Goal: Information Seeking & Learning: Find specific fact

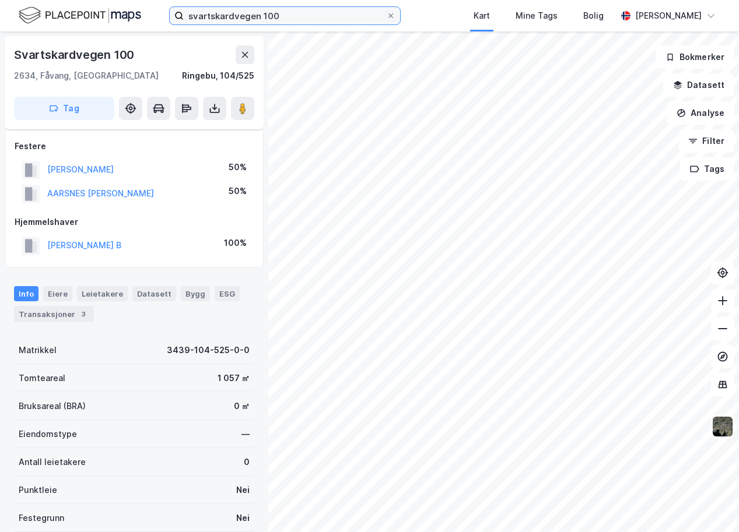
scroll to position [41, 0]
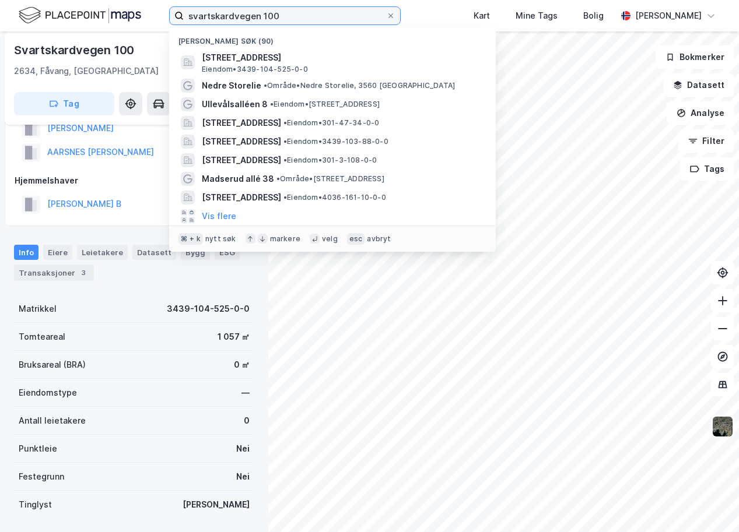
drag, startPoint x: 0, startPoint y: 0, endPoint x: 178, endPoint y: 19, distance: 179.4
click at [184, 19] on input "svartskardvegen 100" at bounding box center [285, 15] width 202 height 17
paste input "Frognerveien 19"
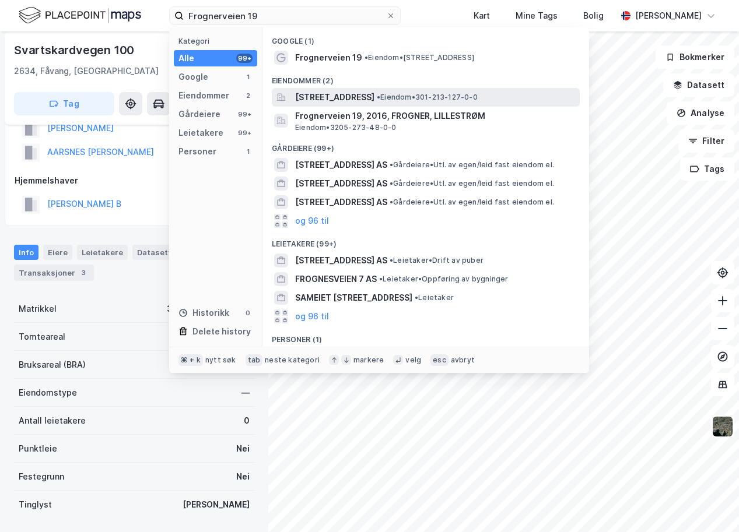
click at [327, 94] on span "[STREET_ADDRESS]" at bounding box center [334, 97] width 79 height 14
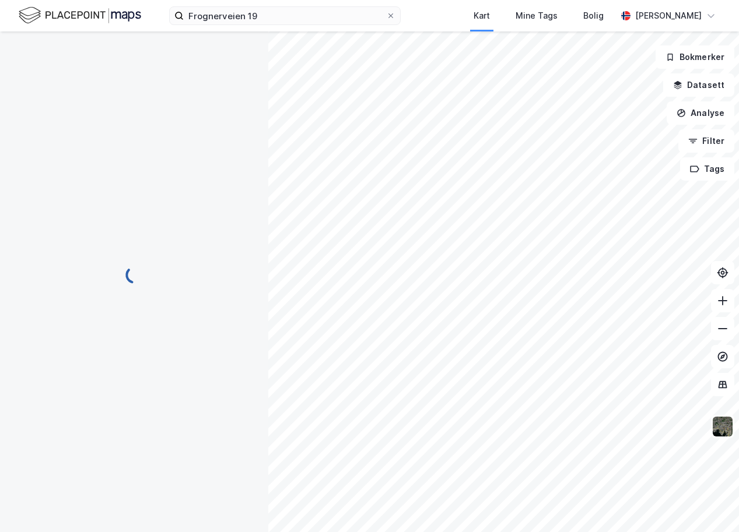
scroll to position [41, 0]
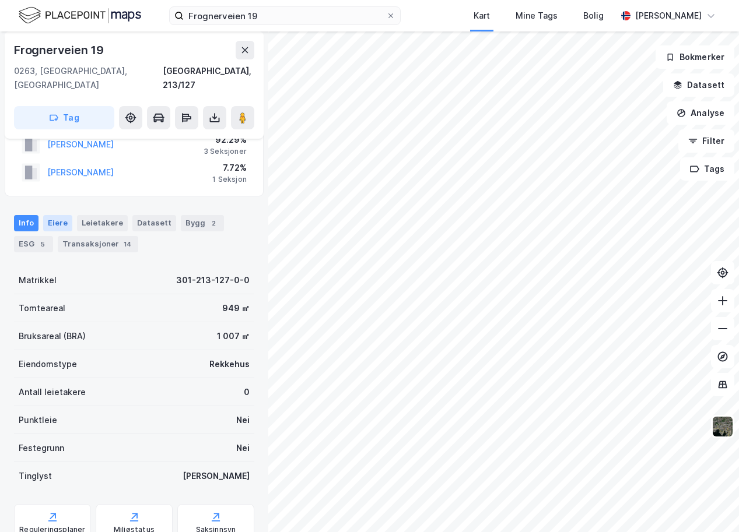
click at [52, 215] on div "Eiere" at bounding box center [57, 223] width 29 height 16
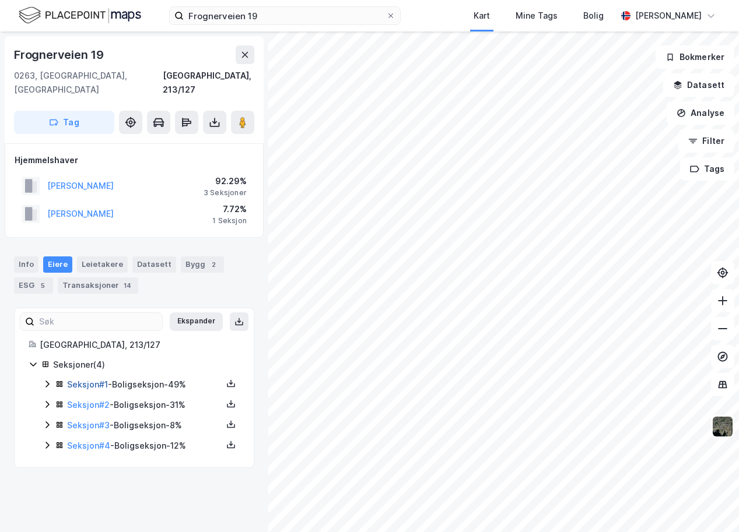
click at [92, 380] on link "Seksjon # 1" at bounding box center [87, 385] width 41 height 10
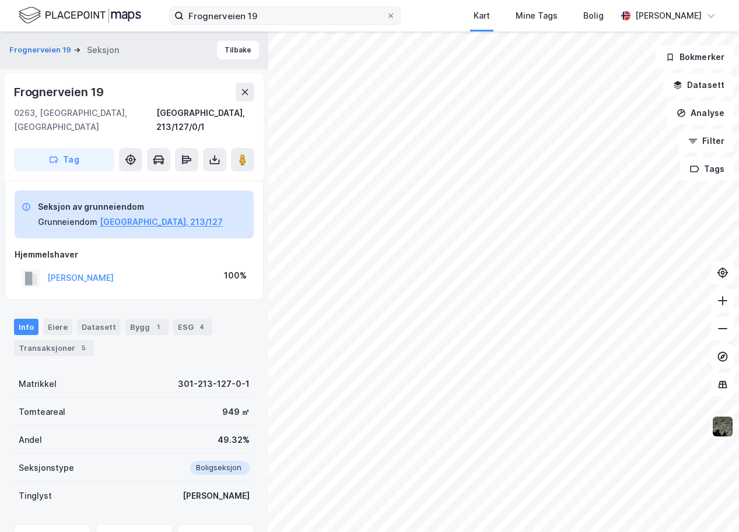
scroll to position [41, 0]
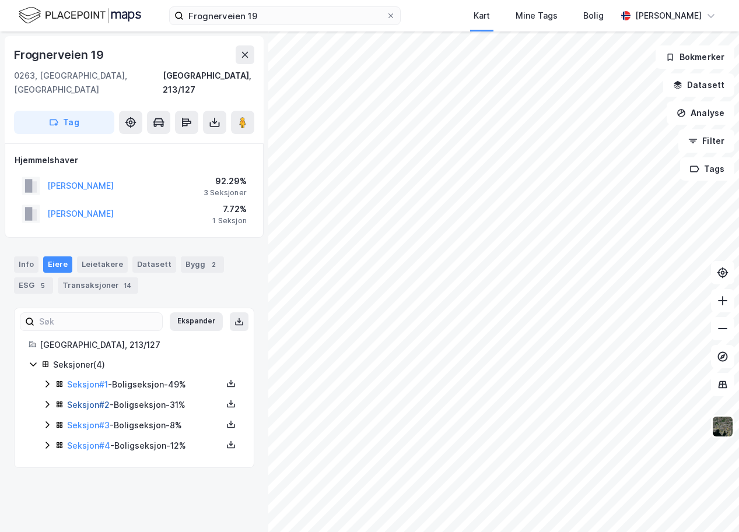
click at [97, 400] on link "Seksjon # 2" at bounding box center [88, 405] width 43 height 10
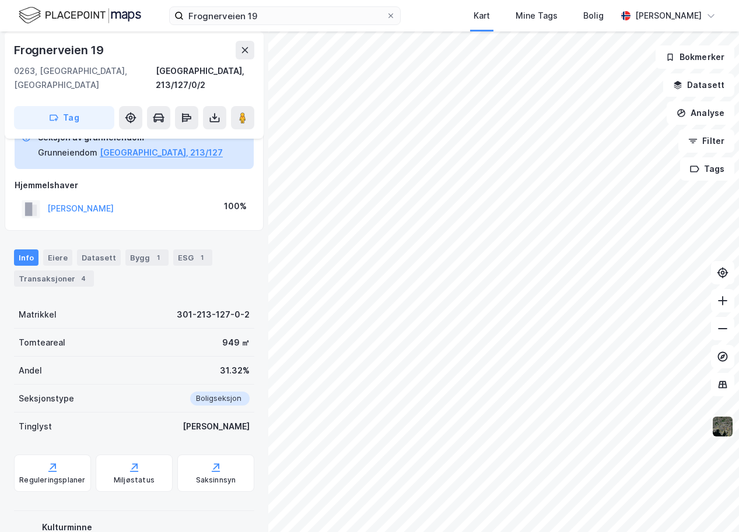
scroll to position [69, 0]
click at [54, 271] on div "Transaksjoner 4" at bounding box center [54, 279] width 80 height 16
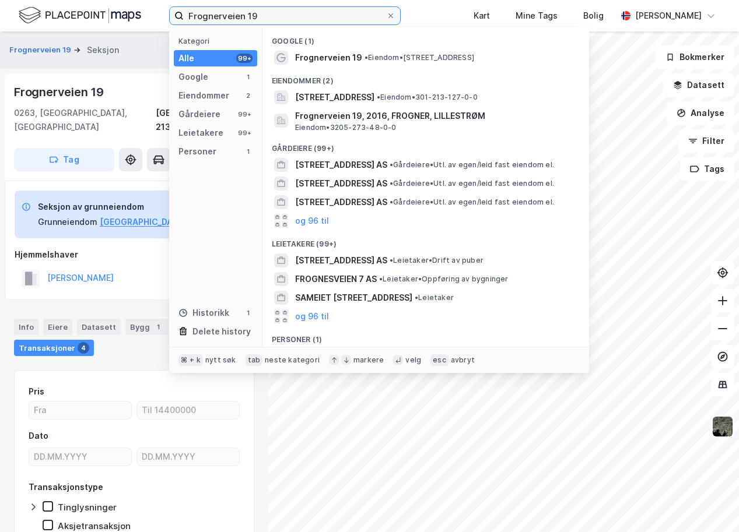
drag, startPoint x: 266, startPoint y: 14, endPoint x: 179, endPoint y: 16, distance: 87.5
click at [184, 16] on input "Frognerveien 19" at bounding box center [285, 15] width 202 height 17
paste input "Bjønnliskardet 85"
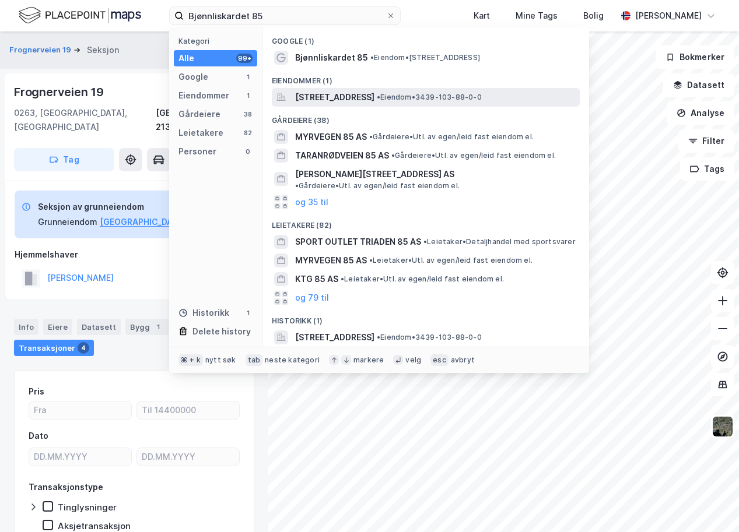
click at [331, 103] on span "[STREET_ADDRESS]" at bounding box center [334, 97] width 79 height 14
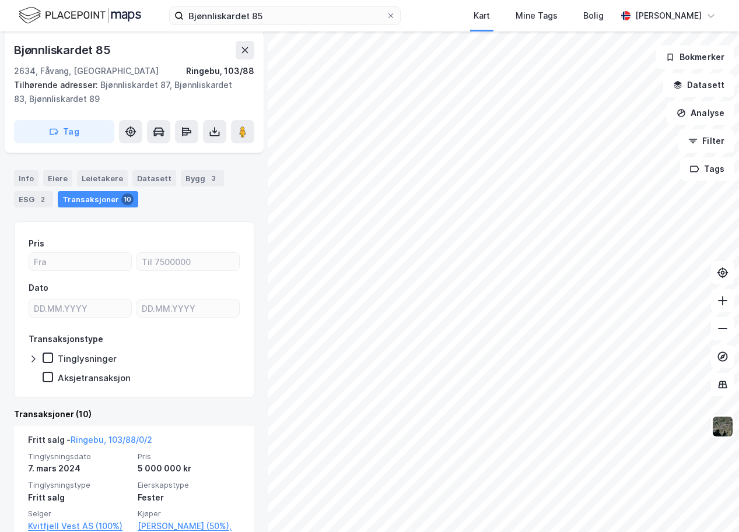
scroll to position [216, 0]
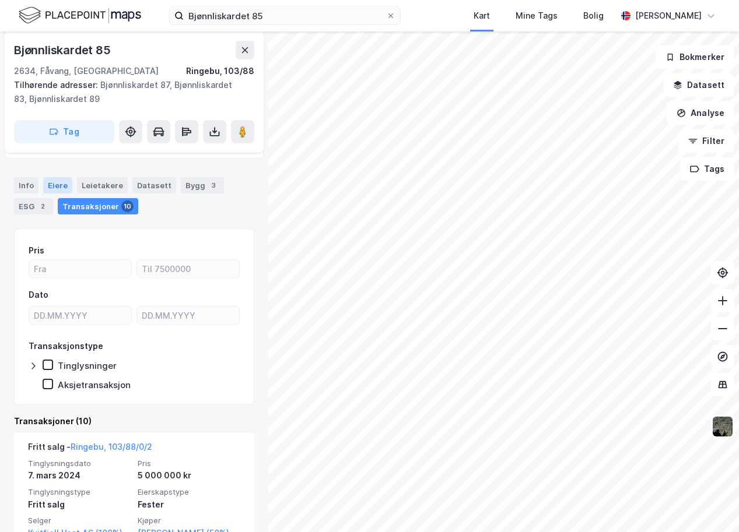
click at [57, 184] on div "Eiere" at bounding box center [57, 185] width 29 height 16
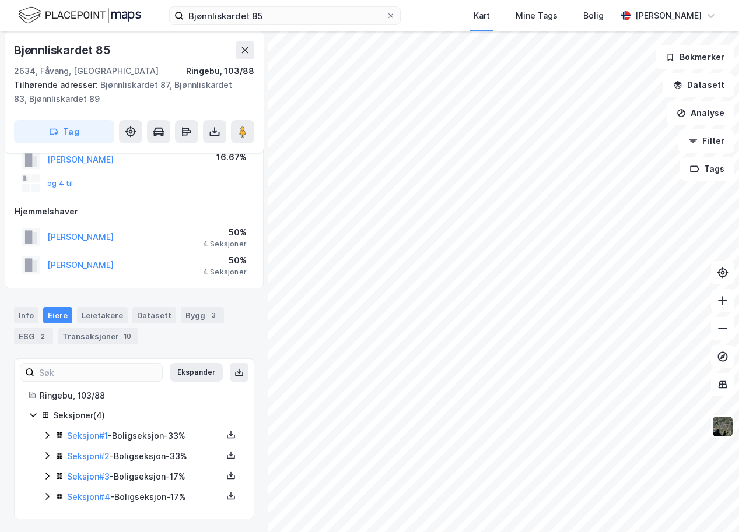
scroll to position [86, 0]
click at [103, 501] on link "Seksjon # 4" at bounding box center [88, 497] width 43 height 10
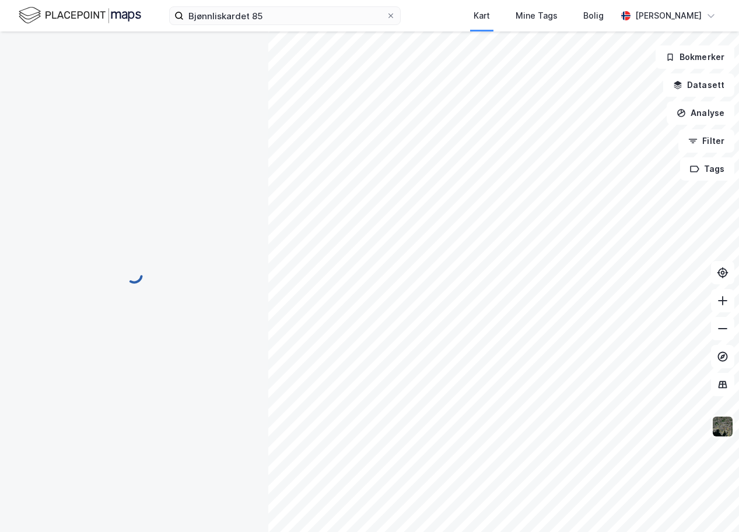
scroll to position [0, 0]
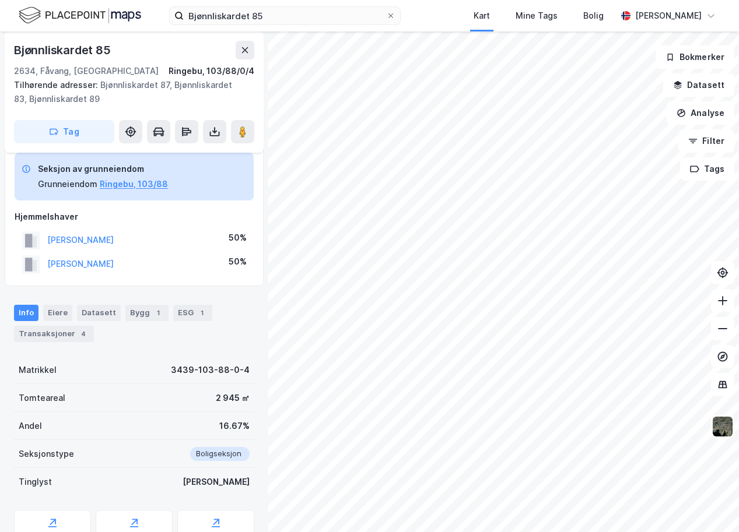
scroll to position [39, 0]
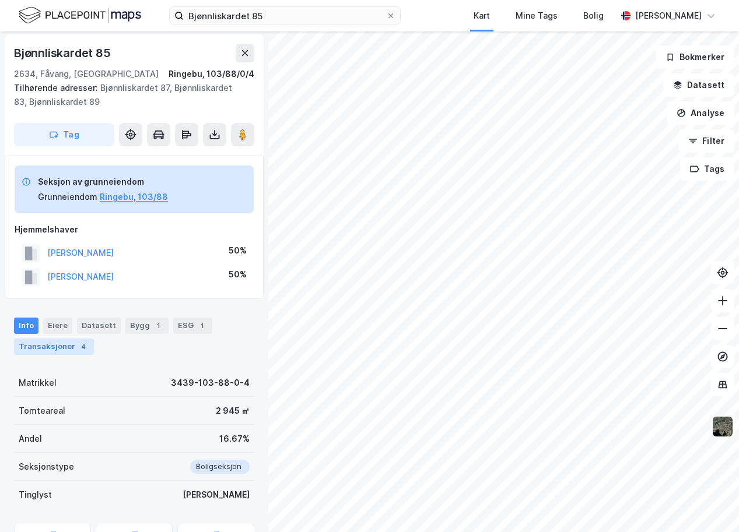
click at [57, 344] on div "Transaksjoner 4" at bounding box center [54, 347] width 80 height 16
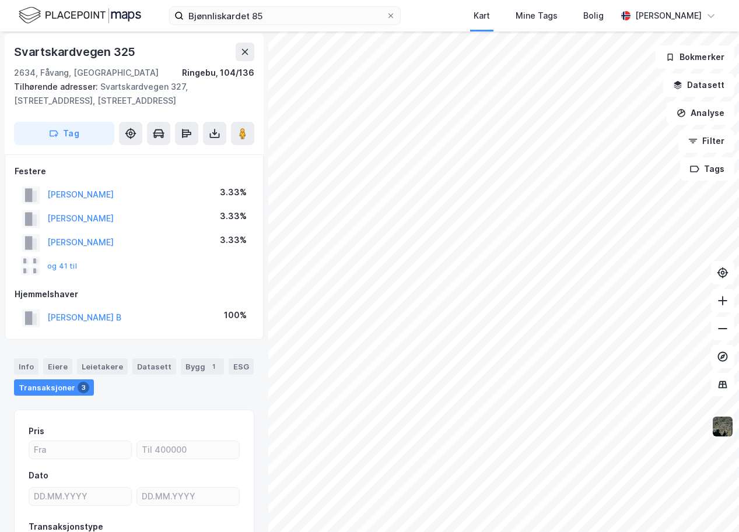
scroll to position [2, 0]
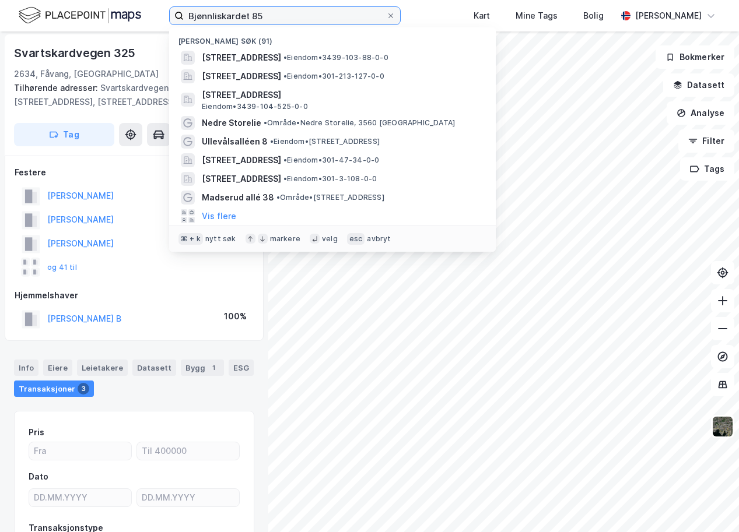
click at [280, 18] on input "Bjønnliskardet 85" at bounding box center [285, 15] width 202 height 17
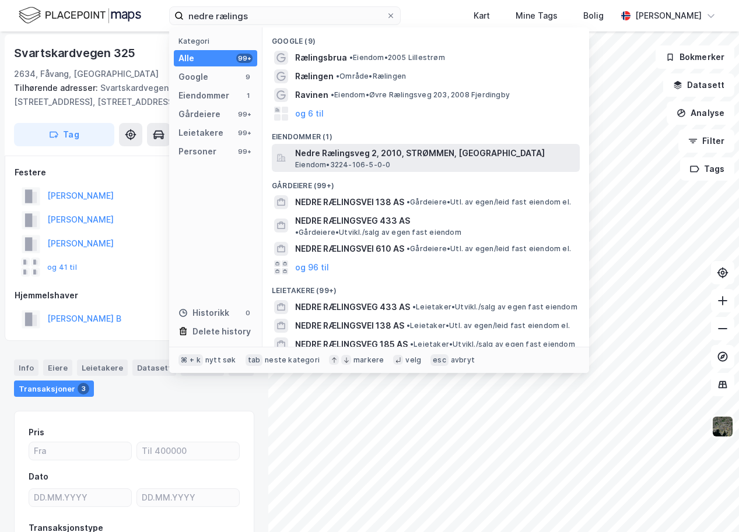
click at [331, 165] on span "Eiendom • 3224-106-5-0-0" at bounding box center [342, 164] width 95 height 9
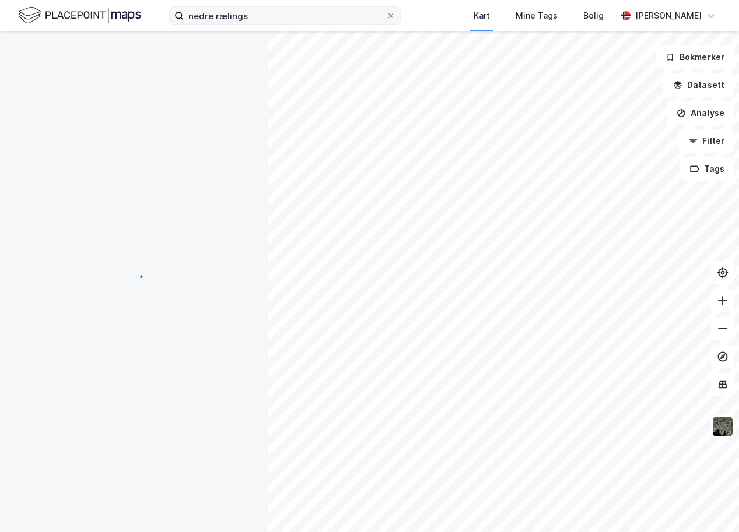
scroll to position [2, 0]
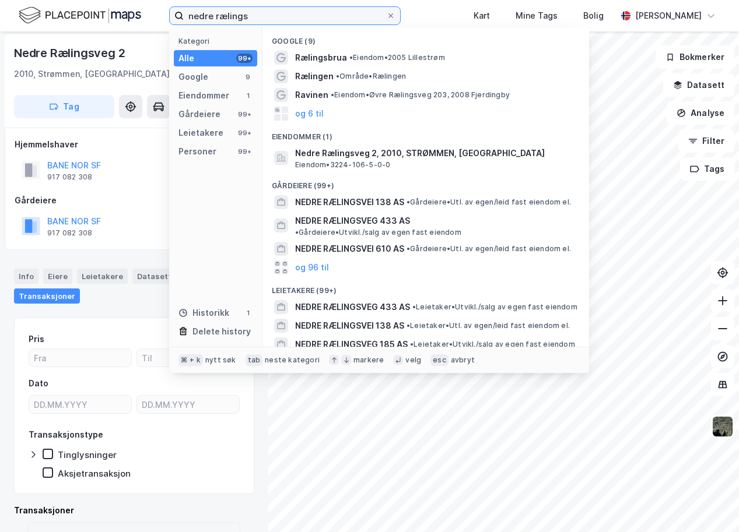
click at [268, 18] on input "nedre rælings" at bounding box center [285, 15] width 202 height 17
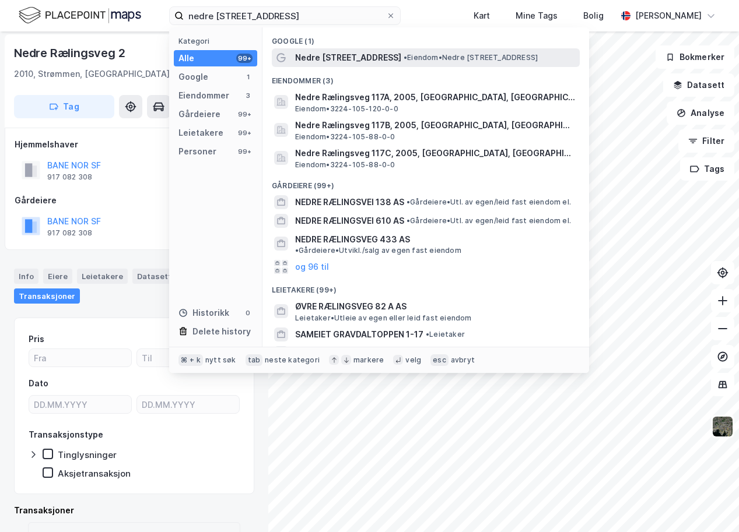
click at [331, 51] on span "Nedre [STREET_ADDRESS]" at bounding box center [348, 58] width 106 height 14
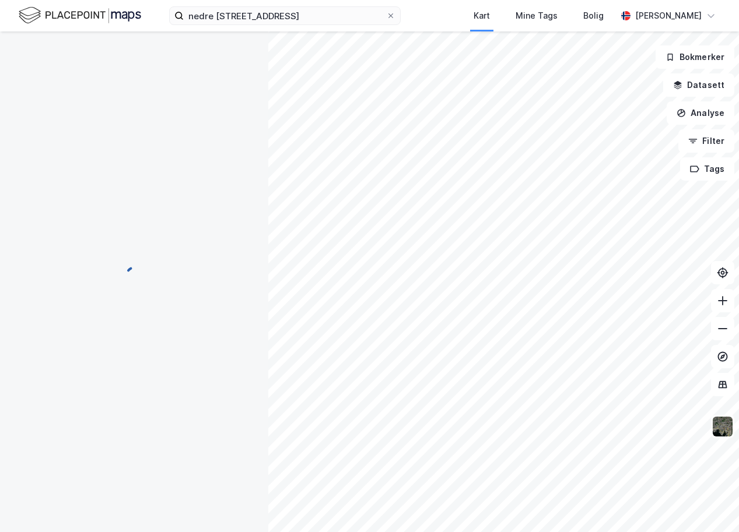
scroll to position [2, 0]
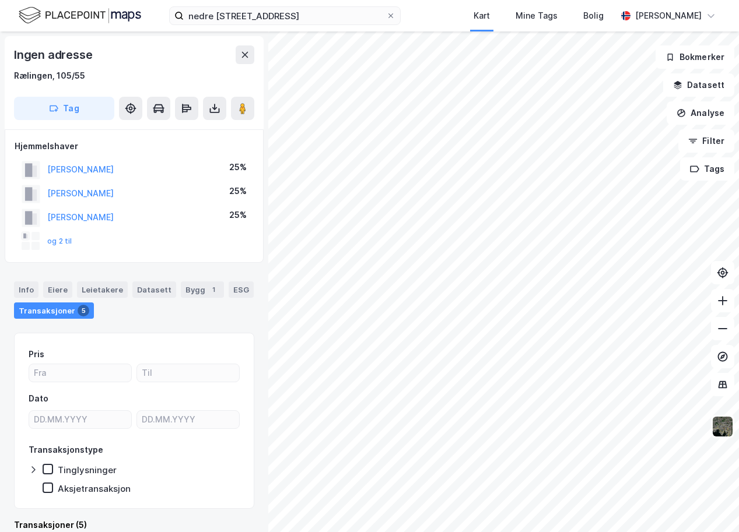
scroll to position [2, 0]
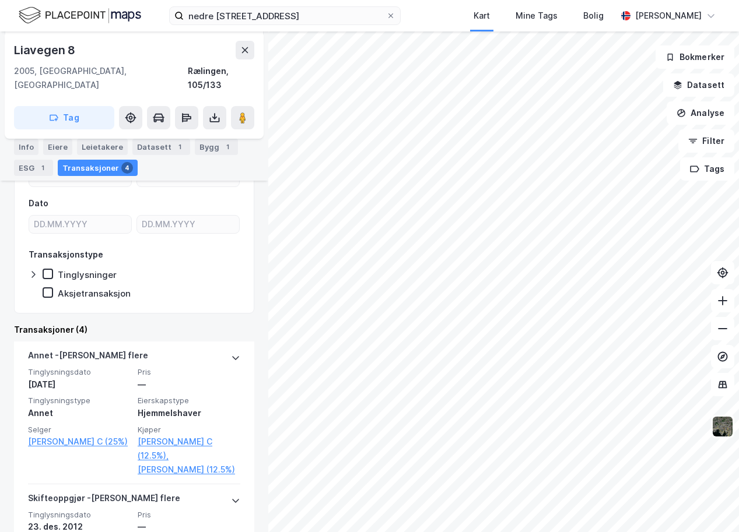
scroll to position [211, 0]
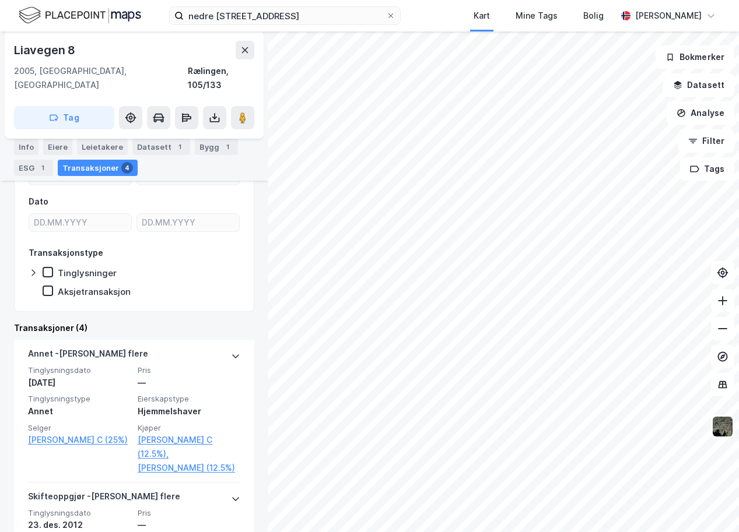
click at [91, 268] on div "Tinglysninger" at bounding box center [87, 273] width 59 height 11
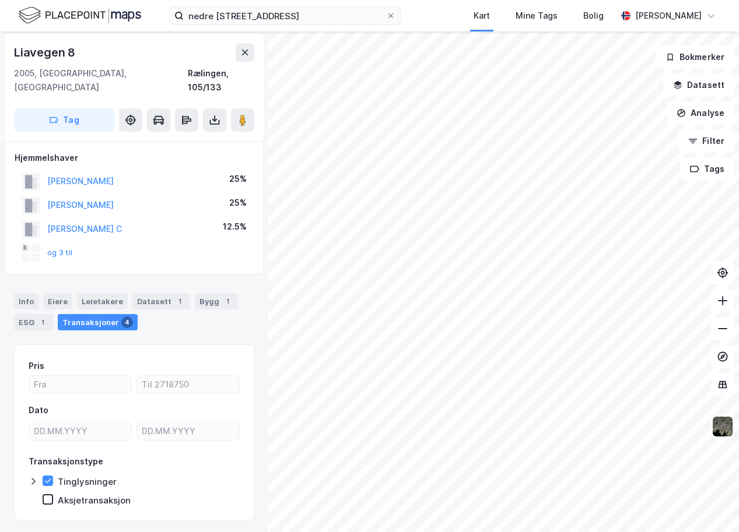
scroll to position [0, 0]
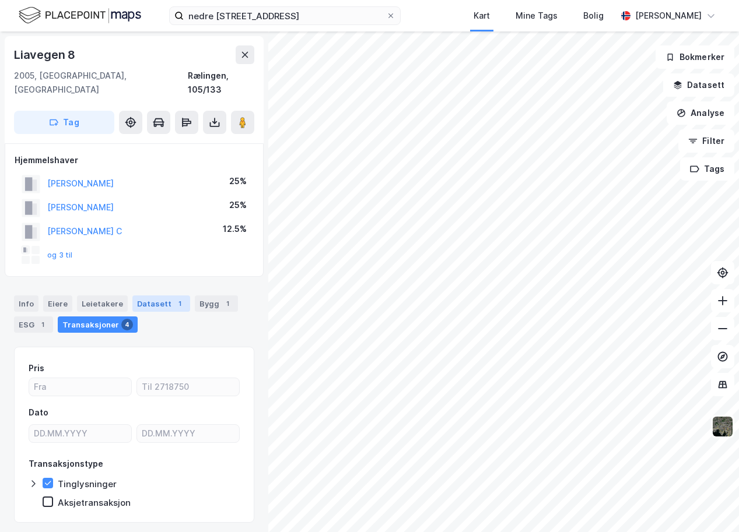
click at [156, 296] on div "Datasett 1" at bounding box center [161, 304] width 58 height 16
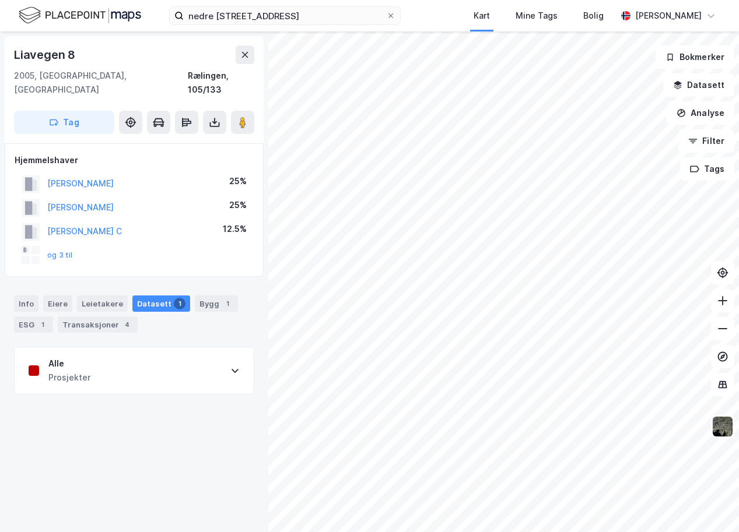
click at [104, 349] on div "Alle Prosjekter" at bounding box center [134, 370] width 239 height 47
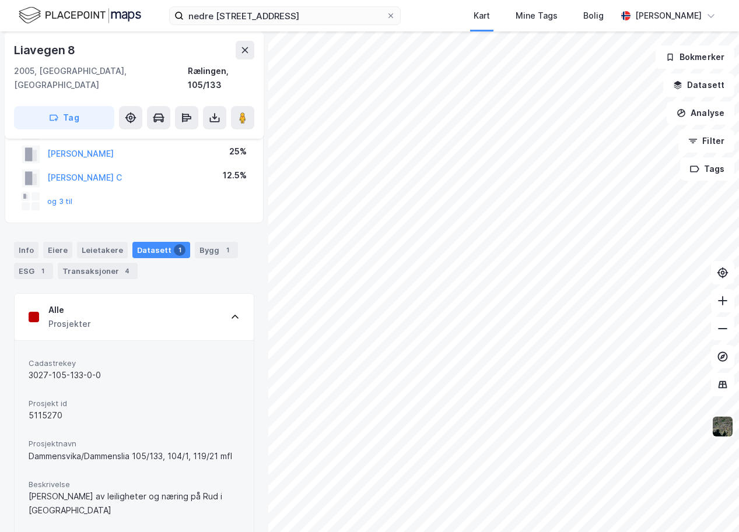
scroll to position [51, 0]
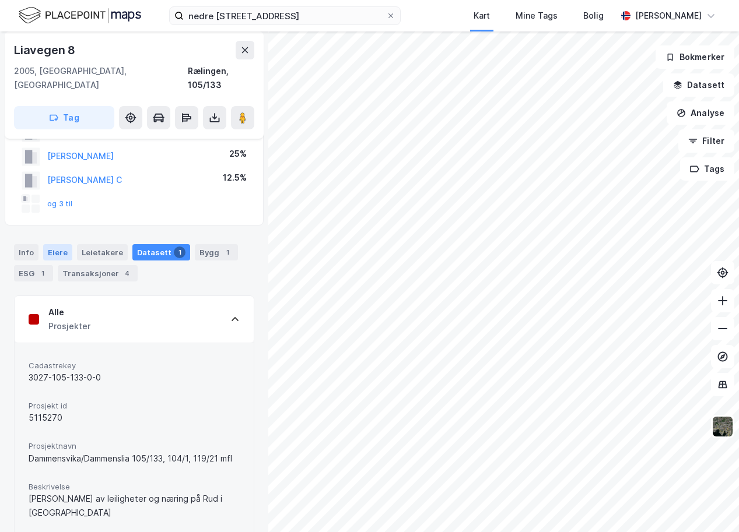
click at [56, 244] on div "Eiere" at bounding box center [57, 252] width 29 height 16
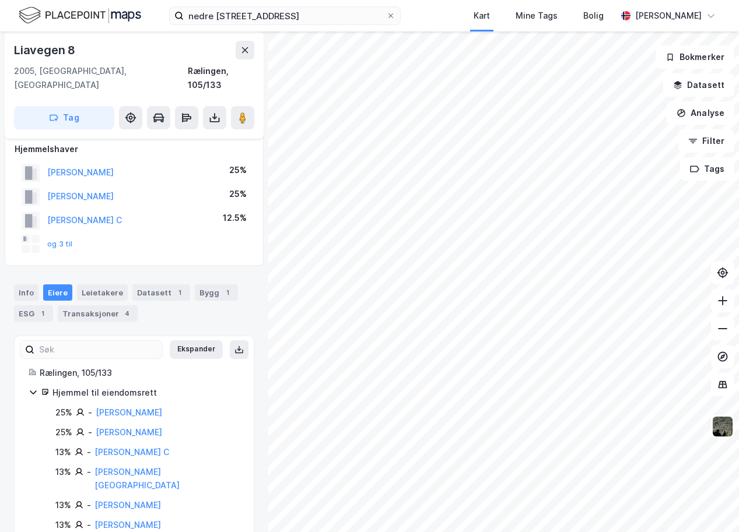
scroll to position [12, 0]
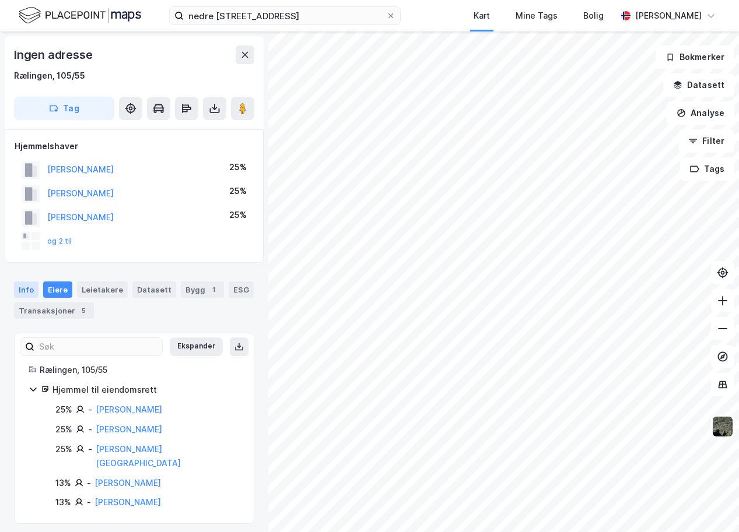
click at [30, 290] on div "Info" at bounding box center [26, 290] width 24 height 16
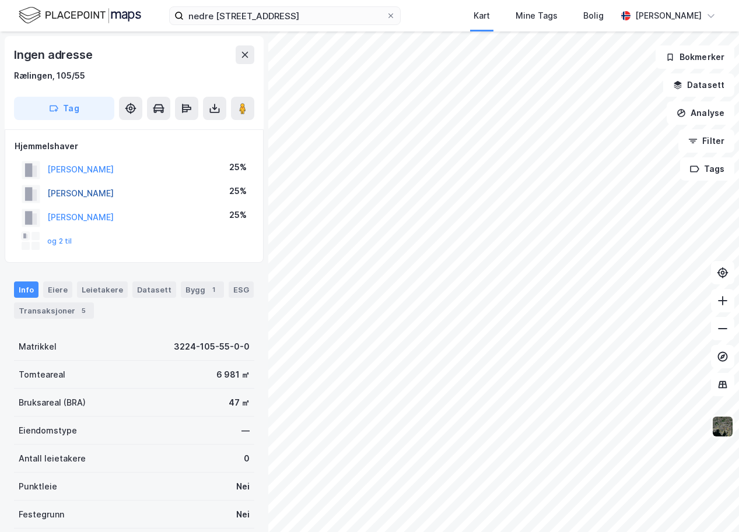
click at [0, 0] on button "[PERSON_NAME]" at bounding box center [0, 0] width 0 height 0
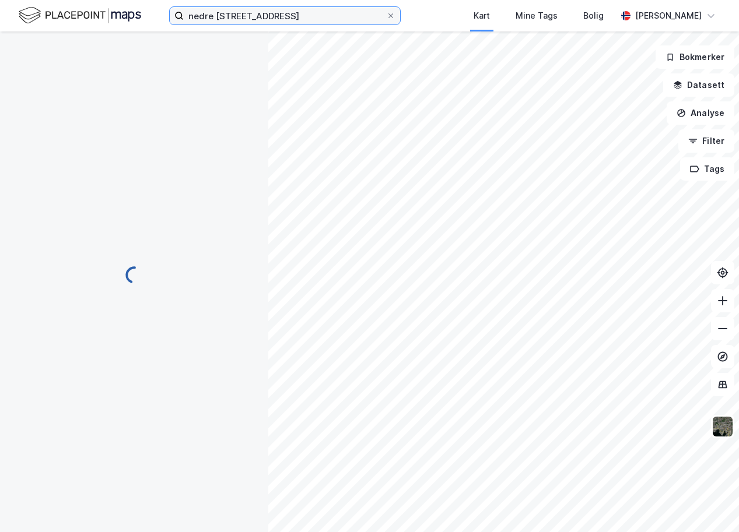
click at [297, 18] on input "nedre [STREET_ADDRESS]" at bounding box center [285, 15] width 202 height 17
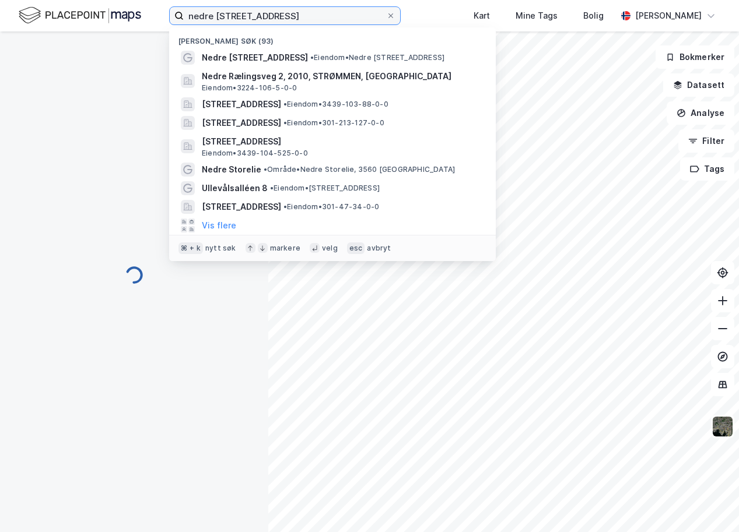
click at [297, 18] on input "nedre [STREET_ADDRESS]" at bounding box center [285, 15] width 202 height 17
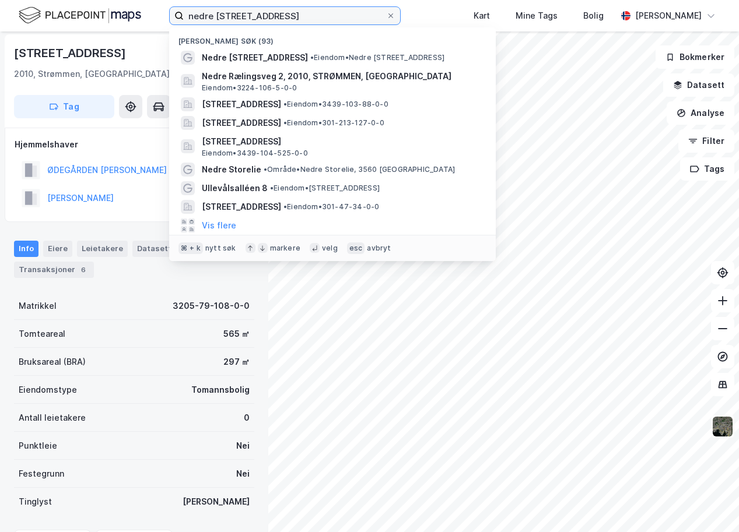
click at [297, 18] on input "nedre [STREET_ADDRESS]" at bounding box center [285, 15] width 202 height 17
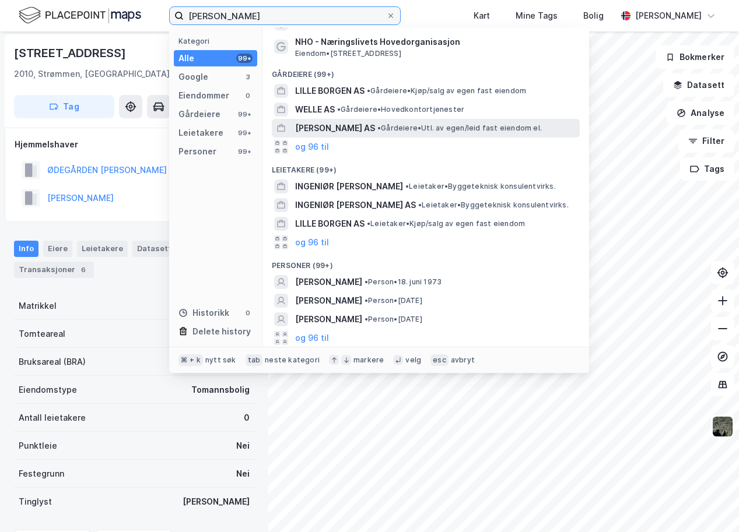
scroll to position [54, 0]
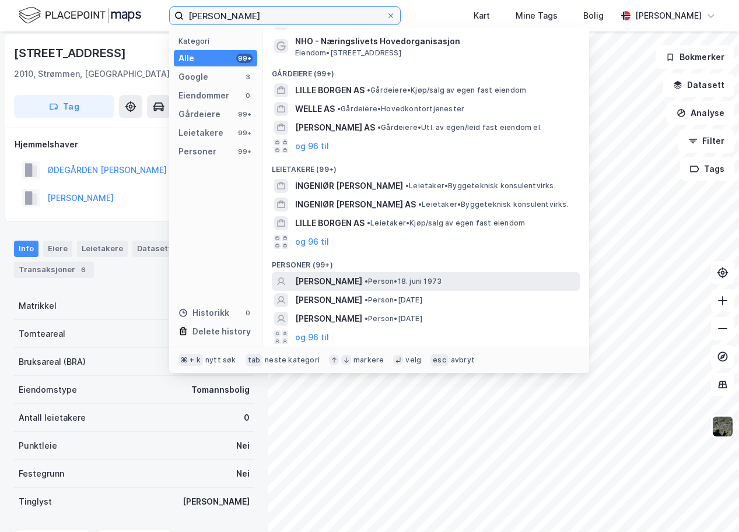
type input "[PERSON_NAME]"
drag, startPoint x: 325, startPoint y: 281, endPoint x: 324, endPoint y: 294, distance: 13.5
click at [324, 289] on span "[PERSON_NAME]" at bounding box center [328, 282] width 67 height 14
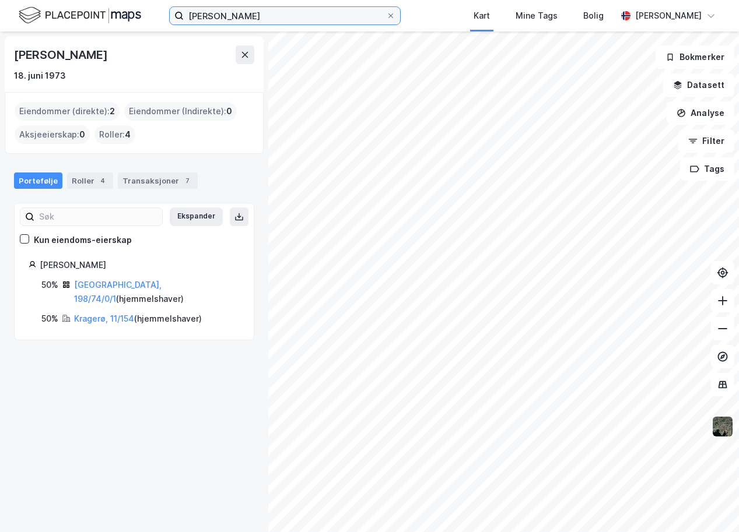
click at [252, 24] on input "[PERSON_NAME]" at bounding box center [285, 15] width 202 height 17
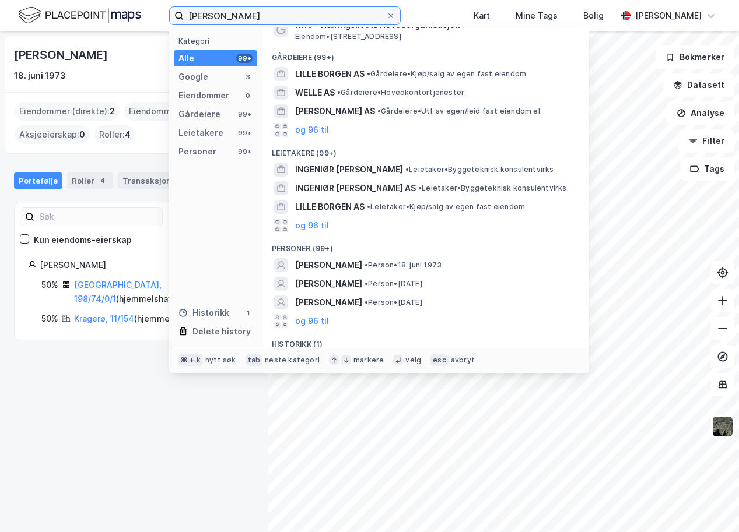
scroll to position [76, 0]
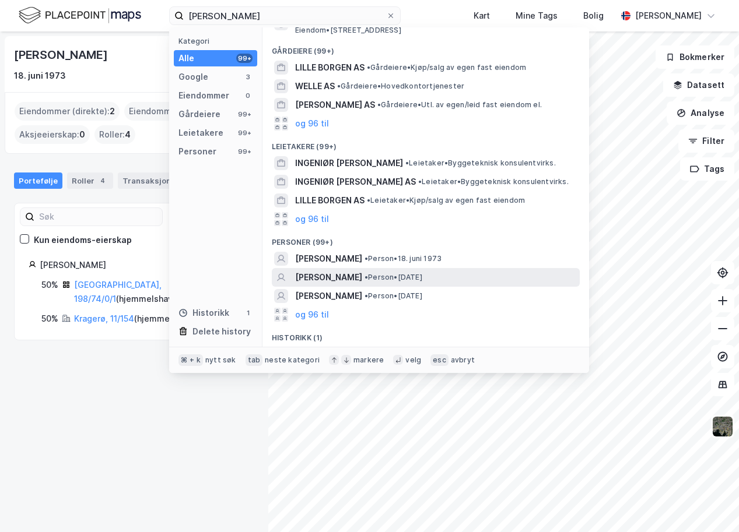
click at [323, 278] on span "[PERSON_NAME]" at bounding box center [328, 278] width 67 height 14
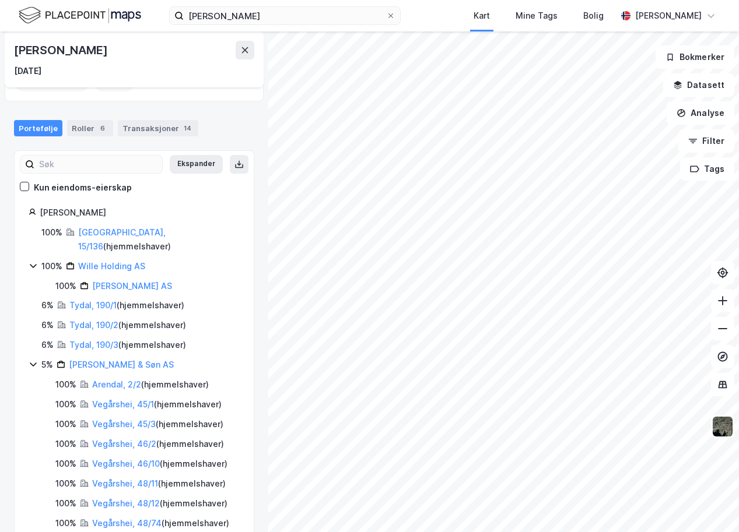
scroll to position [59, 0]
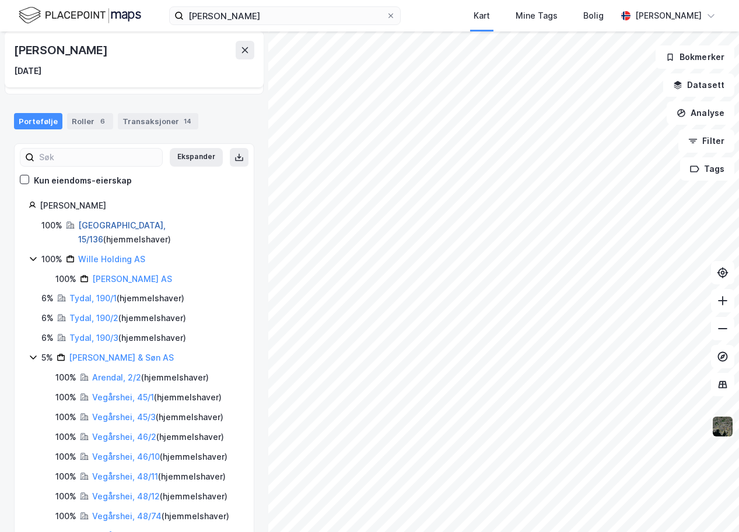
click at [101, 224] on link "[GEOGRAPHIC_DATA], 15/136" at bounding box center [121, 232] width 87 height 24
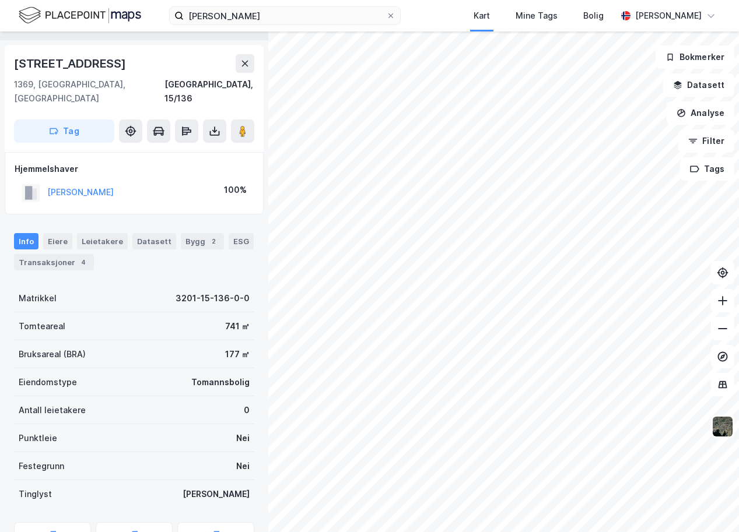
scroll to position [31, 0]
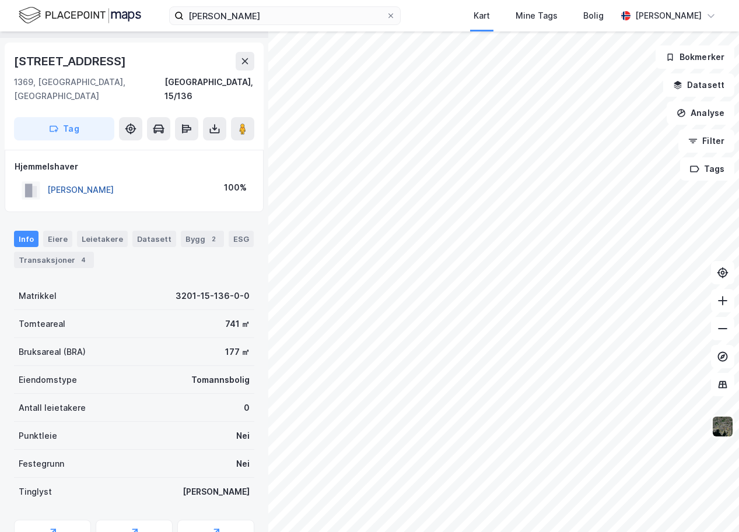
click at [0, 0] on button "[PERSON_NAME]" at bounding box center [0, 0] width 0 height 0
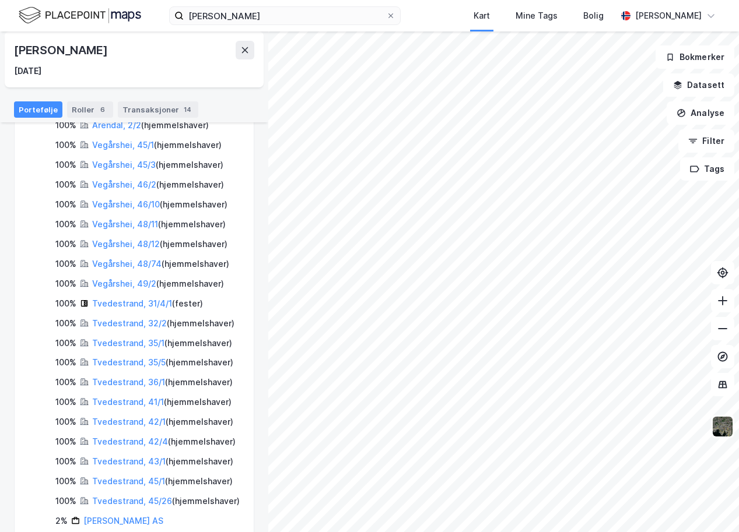
scroll to position [322, 0]
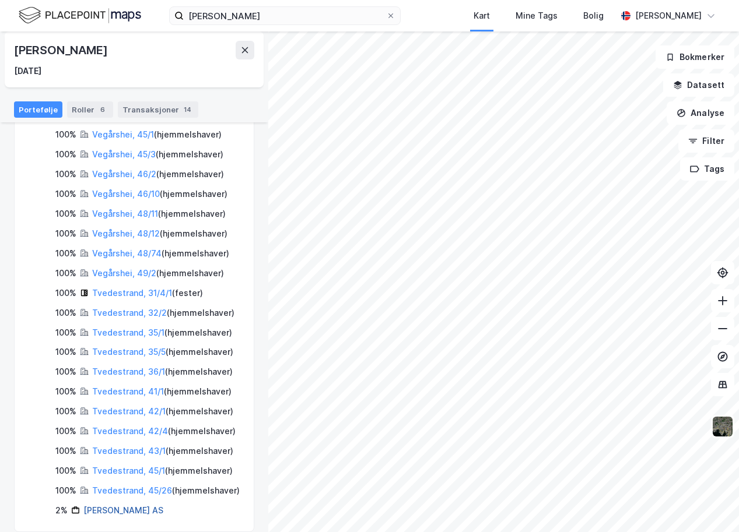
click at [123, 505] on link "[PERSON_NAME] AS" at bounding box center [123, 510] width 80 height 10
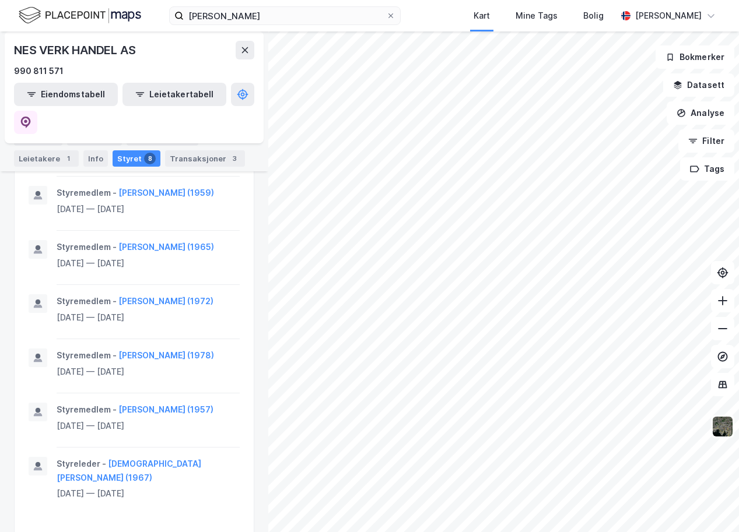
scroll to position [900, 0]
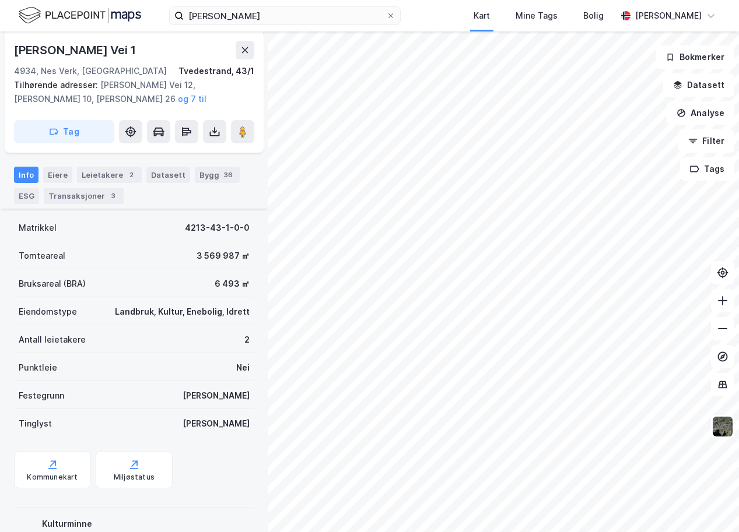
scroll to position [135, 0]
